Goal: Transaction & Acquisition: Purchase product/service

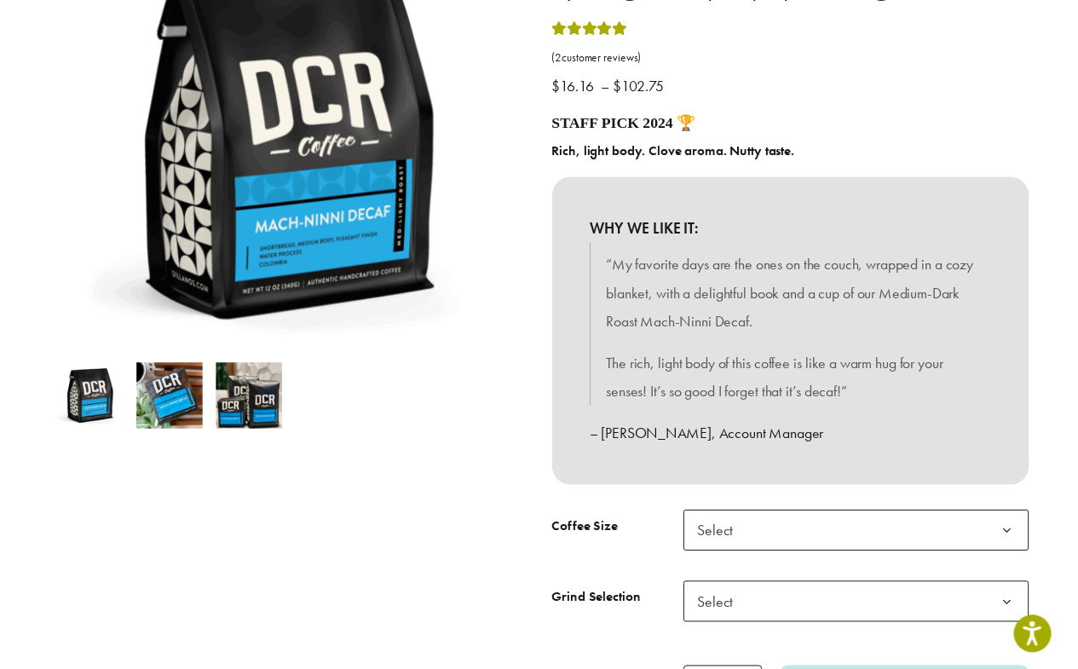
scroll to position [511, 0]
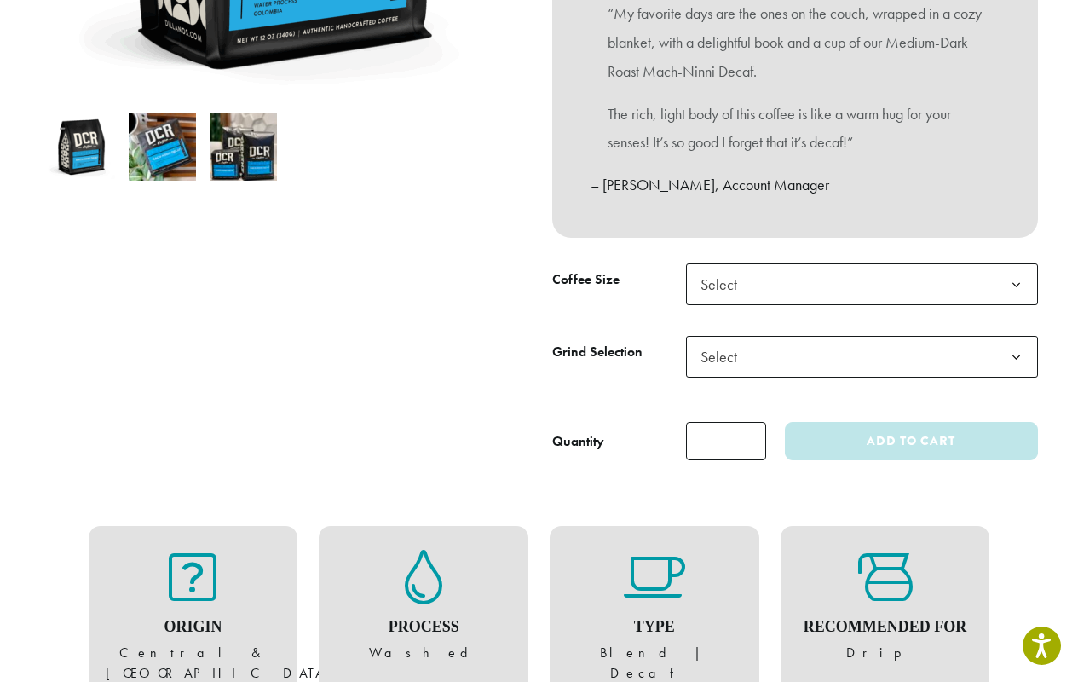
click at [794, 361] on span "Select" at bounding box center [862, 357] width 352 height 42
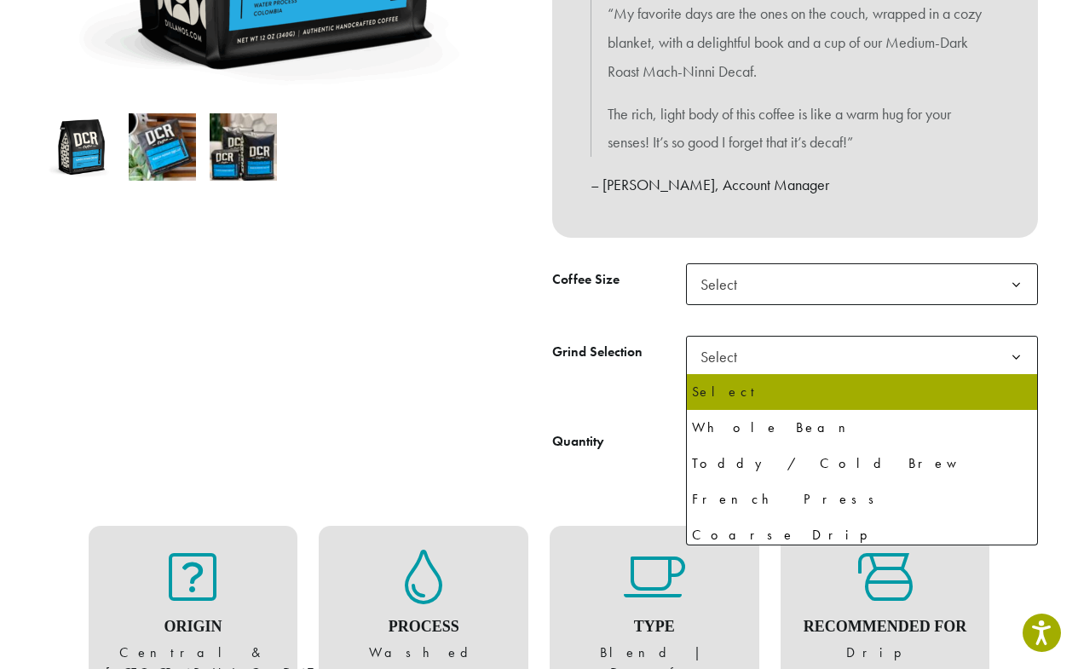
click at [862, 284] on span "Select" at bounding box center [862, 284] width 352 height 42
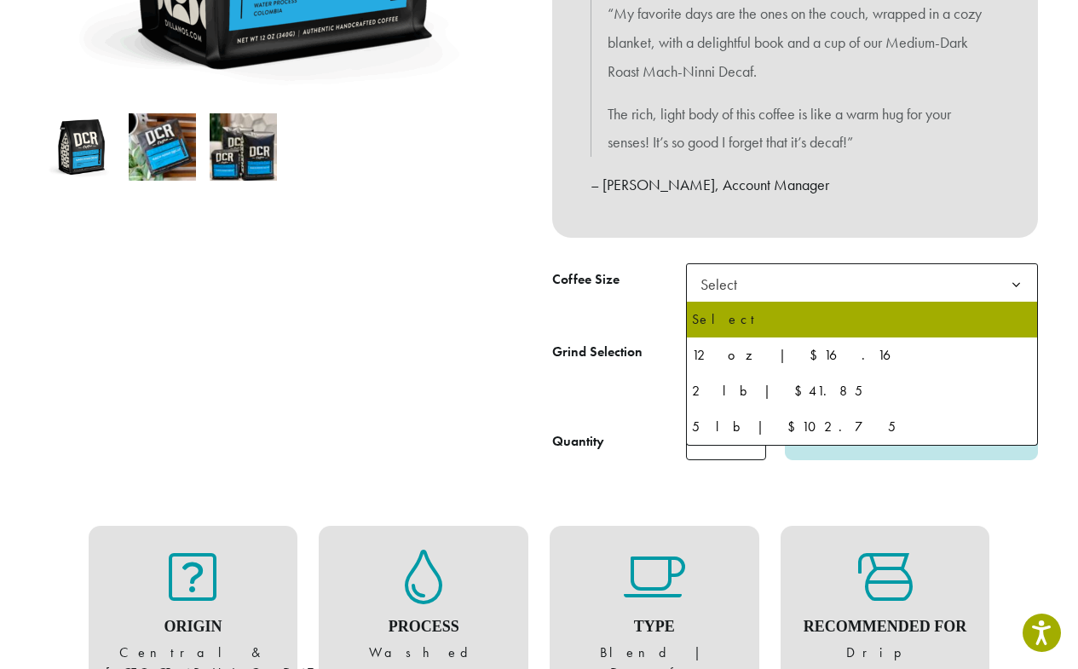
click at [862, 284] on span "Select" at bounding box center [862, 284] width 352 height 42
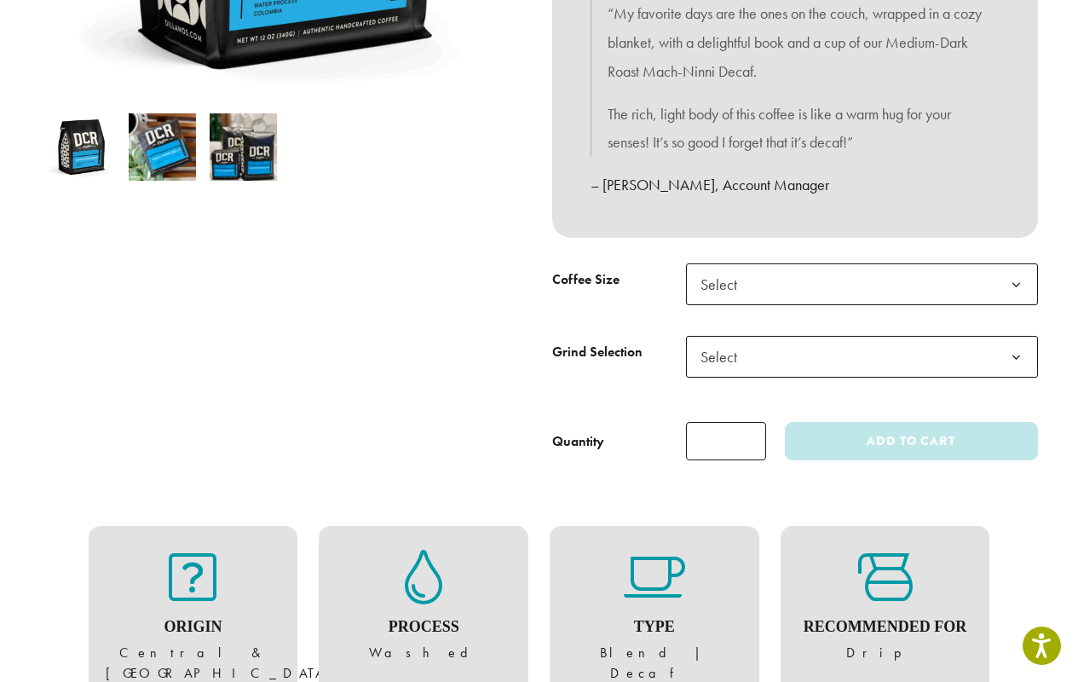
click at [862, 284] on span "Select" at bounding box center [862, 284] width 352 height 42
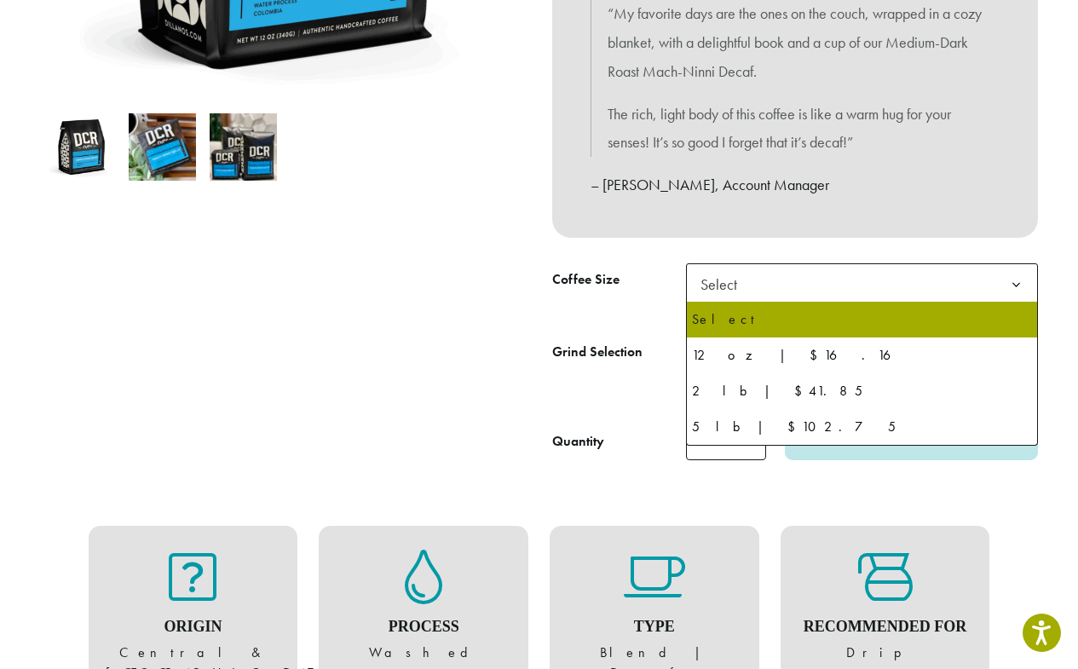
click at [723, 284] on span "Select" at bounding box center [724, 284] width 61 height 33
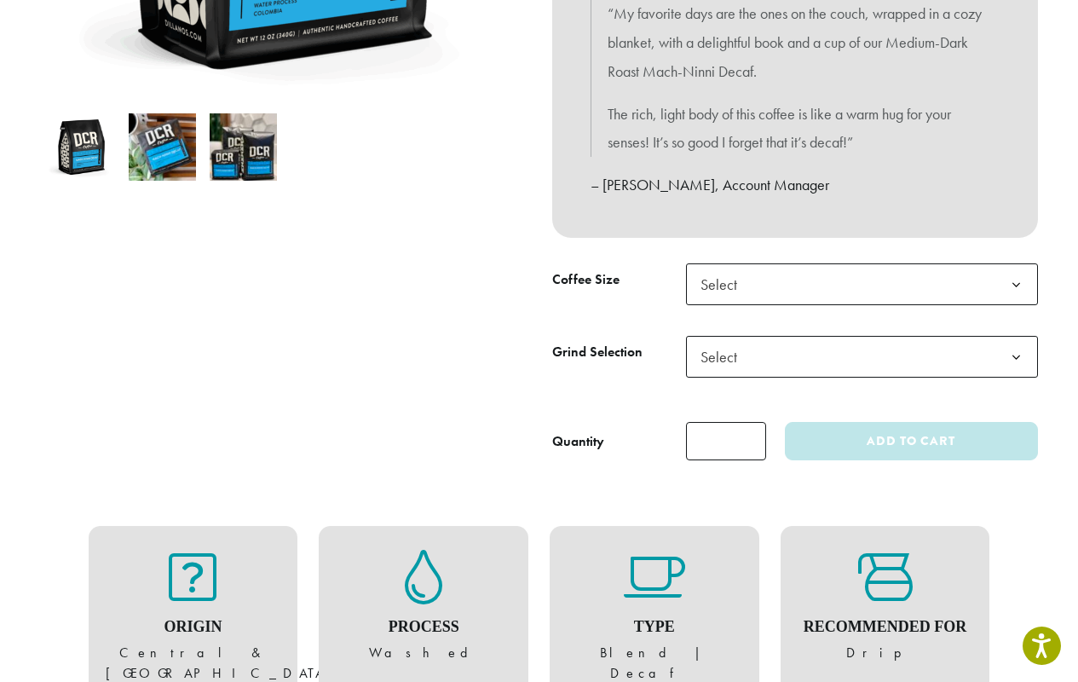
click at [862, 284] on span "Select" at bounding box center [862, 284] width 352 height 42
click at [862, 356] on span "Select" at bounding box center [862, 357] width 352 height 42
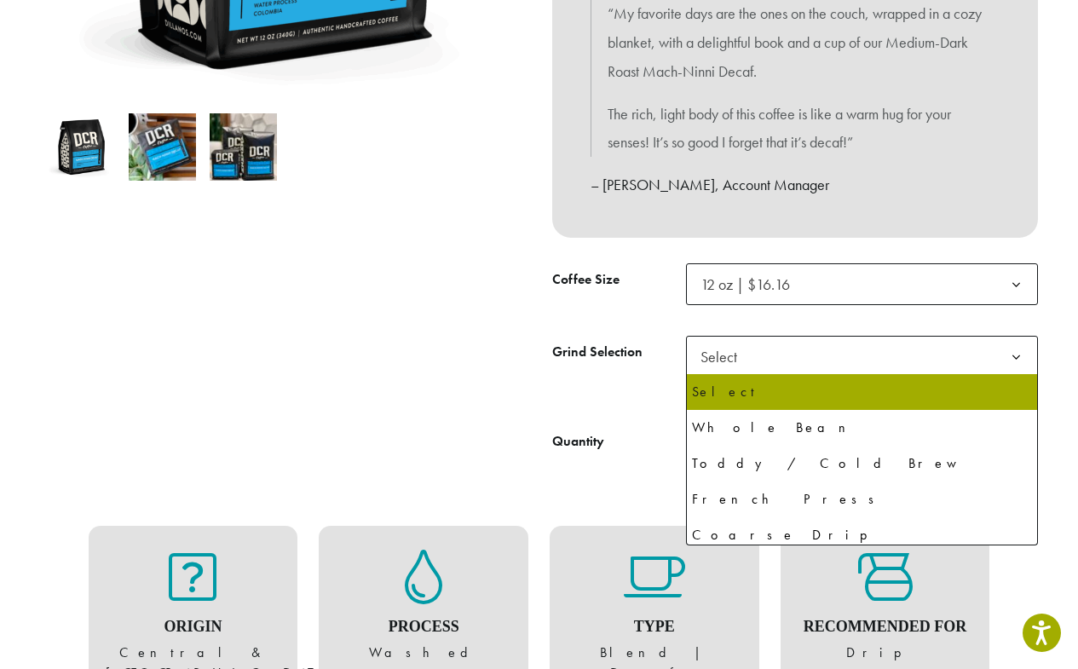
select select "*********"
select select "**********"
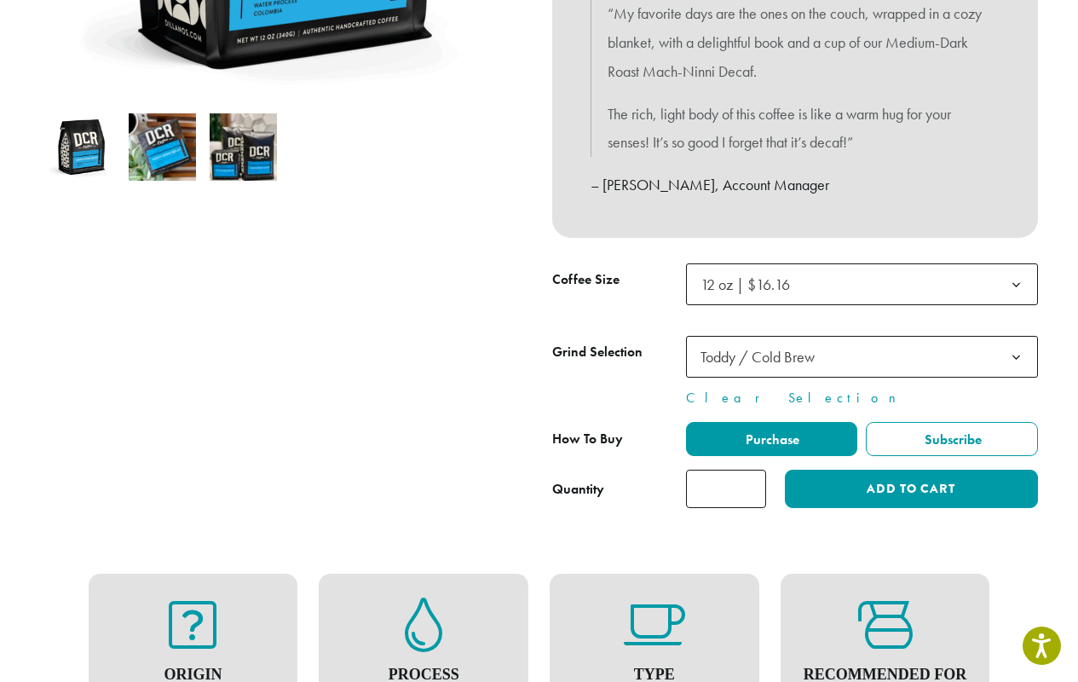
click at [862, 356] on span "Toddy / Cold Brew" at bounding box center [862, 357] width 352 height 42
